Goal: Task Accomplishment & Management: Manage account settings

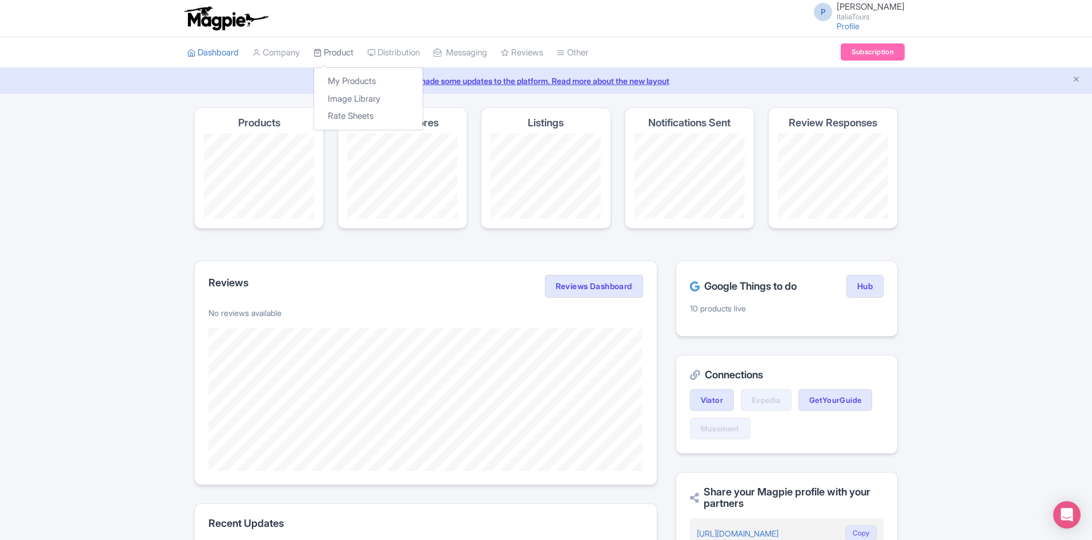
click at [334, 53] on link "Product" at bounding box center [333, 52] width 40 height 31
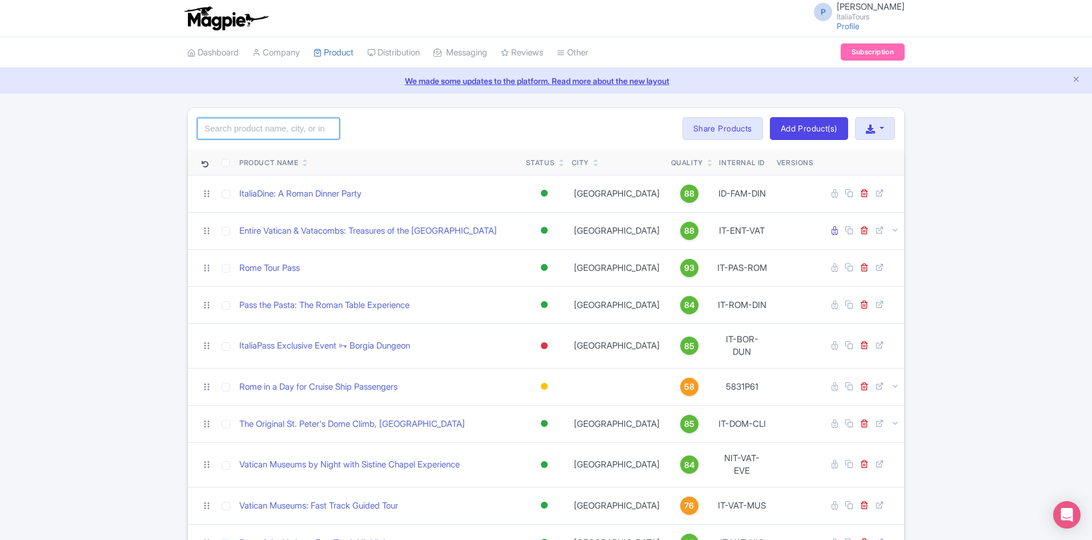
click at [302, 126] on input "search" at bounding box center [268, 129] width 143 height 22
type input "pass the pasta"
click button "Search" at bounding box center [0, 0] width 0 height 0
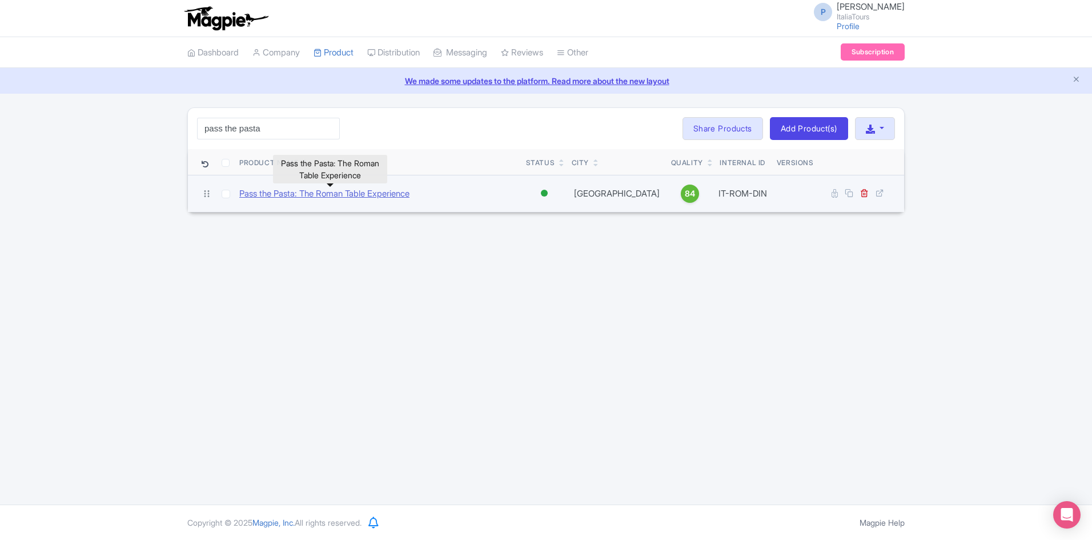
click at [314, 195] on link "Pass the Pasta: The Roman Table Experience" at bounding box center [324, 193] width 170 height 13
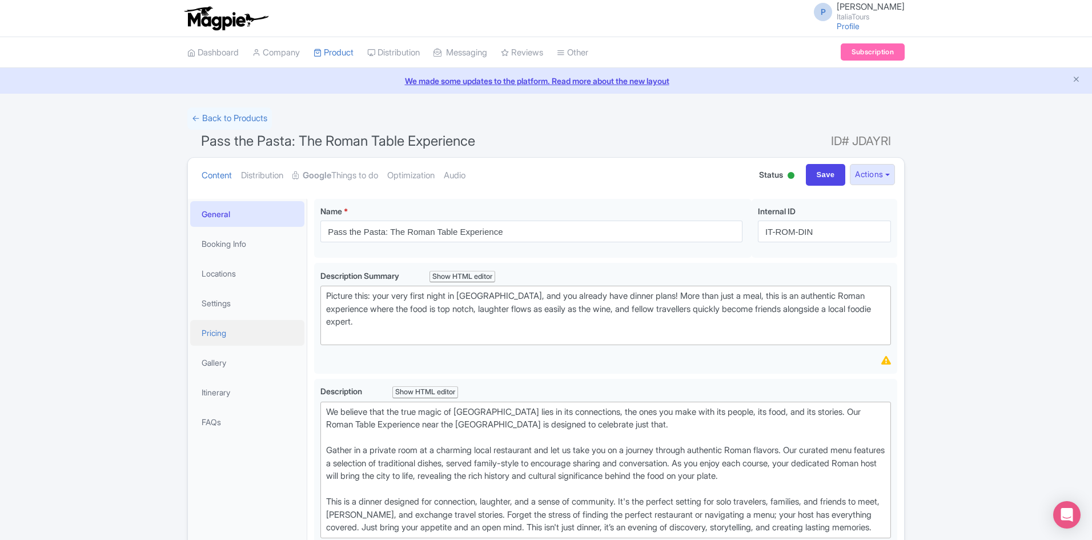
click at [254, 330] on link "Pricing" at bounding box center [247, 333] width 114 height 26
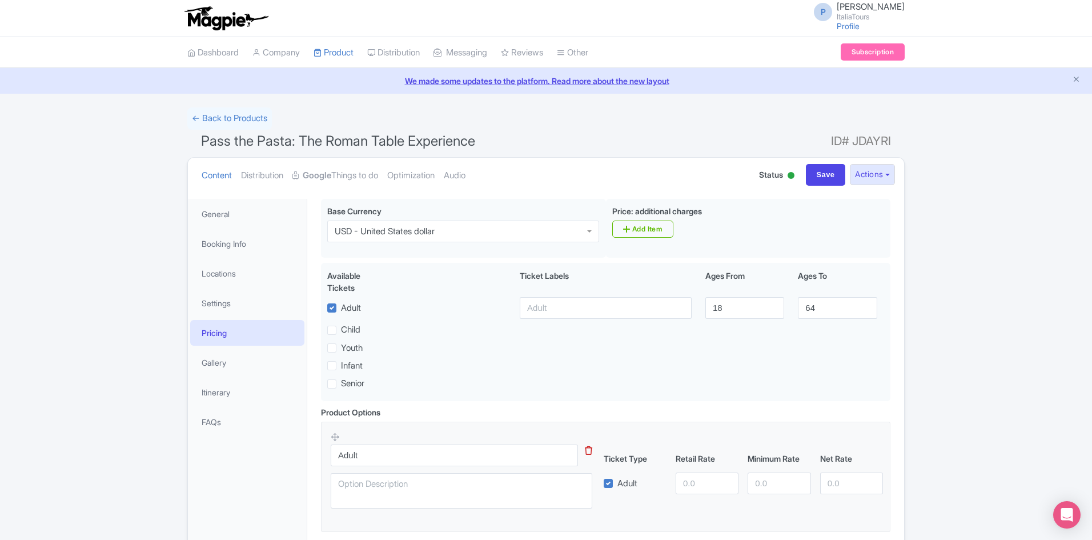
click at [252, 376] on li "Gallery" at bounding box center [247, 362] width 119 height 30
click at [248, 369] on link "Gallery" at bounding box center [247, 362] width 114 height 26
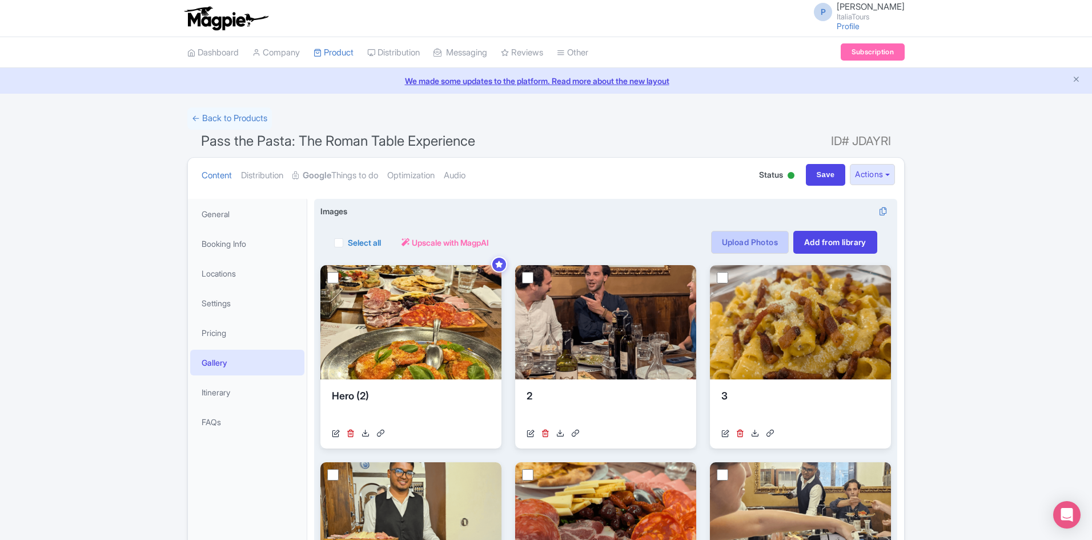
click at [754, 240] on link "Upload Photos" at bounding box center [750, 242] width 78 height 23
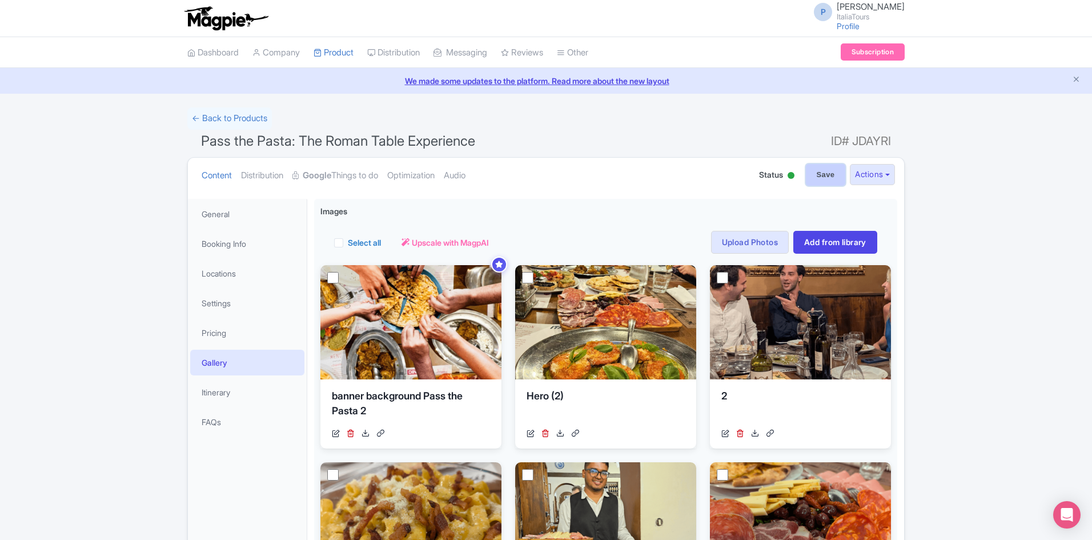
click at [816, 178] on input "Save" at bounding box center [826, 175] width 40 height 22
type input "Saving..."
